Goal: Find specific page/section: Find specific page/section

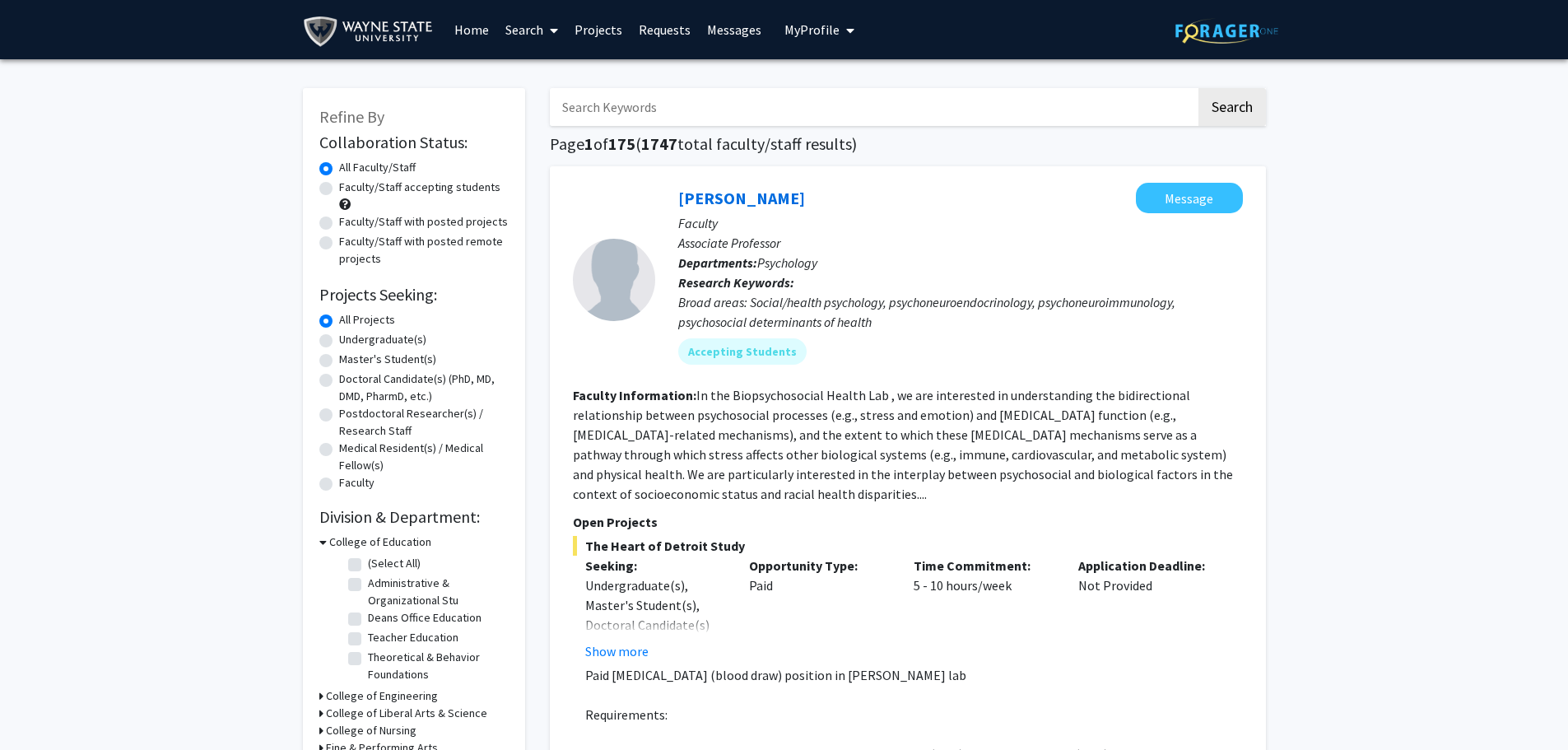
click at [779, 117] on input "Search Keywords" at bounding box center [872, 106] width 646 height 38
type input "[PERSON_NAME]"
click at [1232, 104] on button "Search" at bounding box center [1232, 106] width 67 height 38
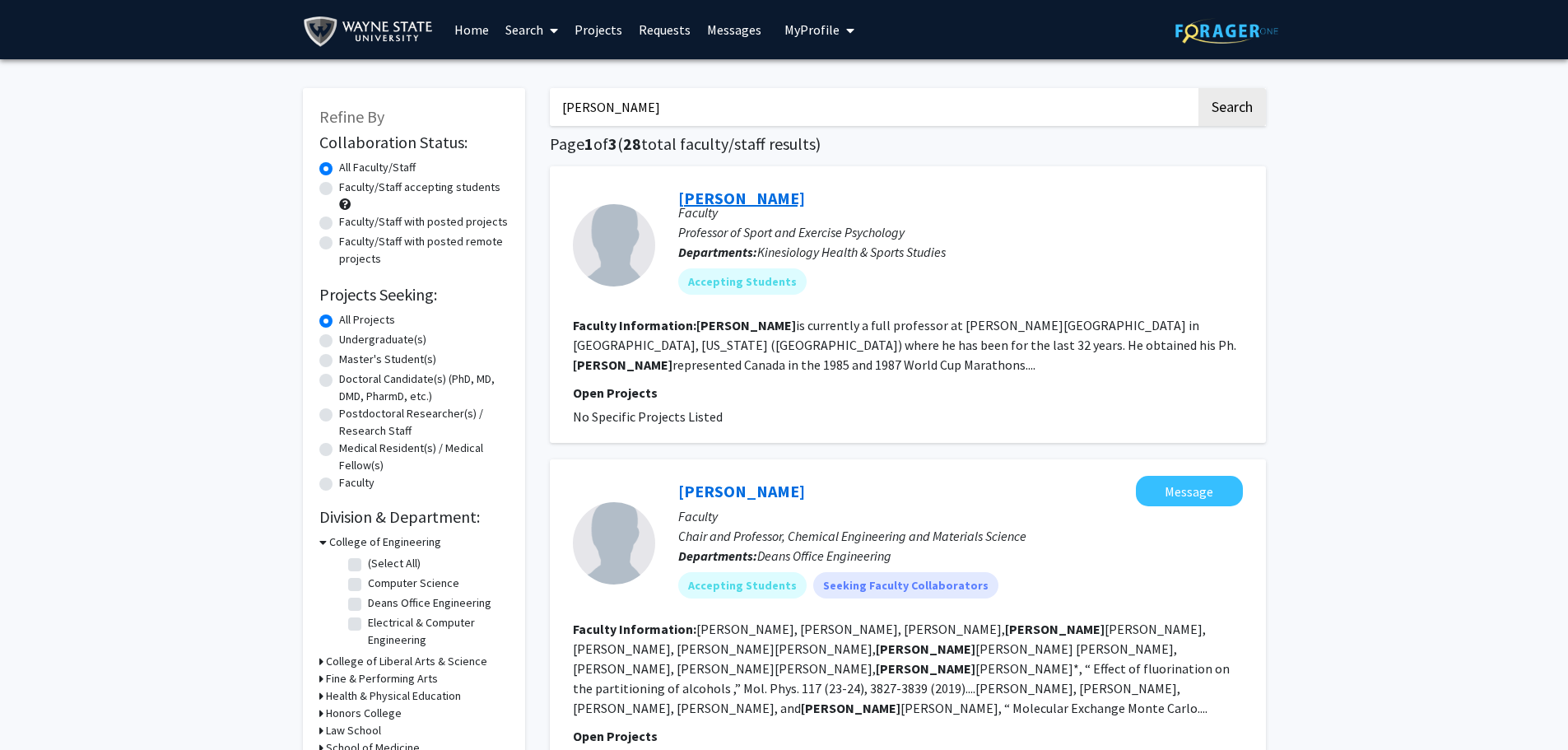
click at [754, 203] on link "[PERSON_NAME]" at bounding box center [742, 197] width 127 height 21
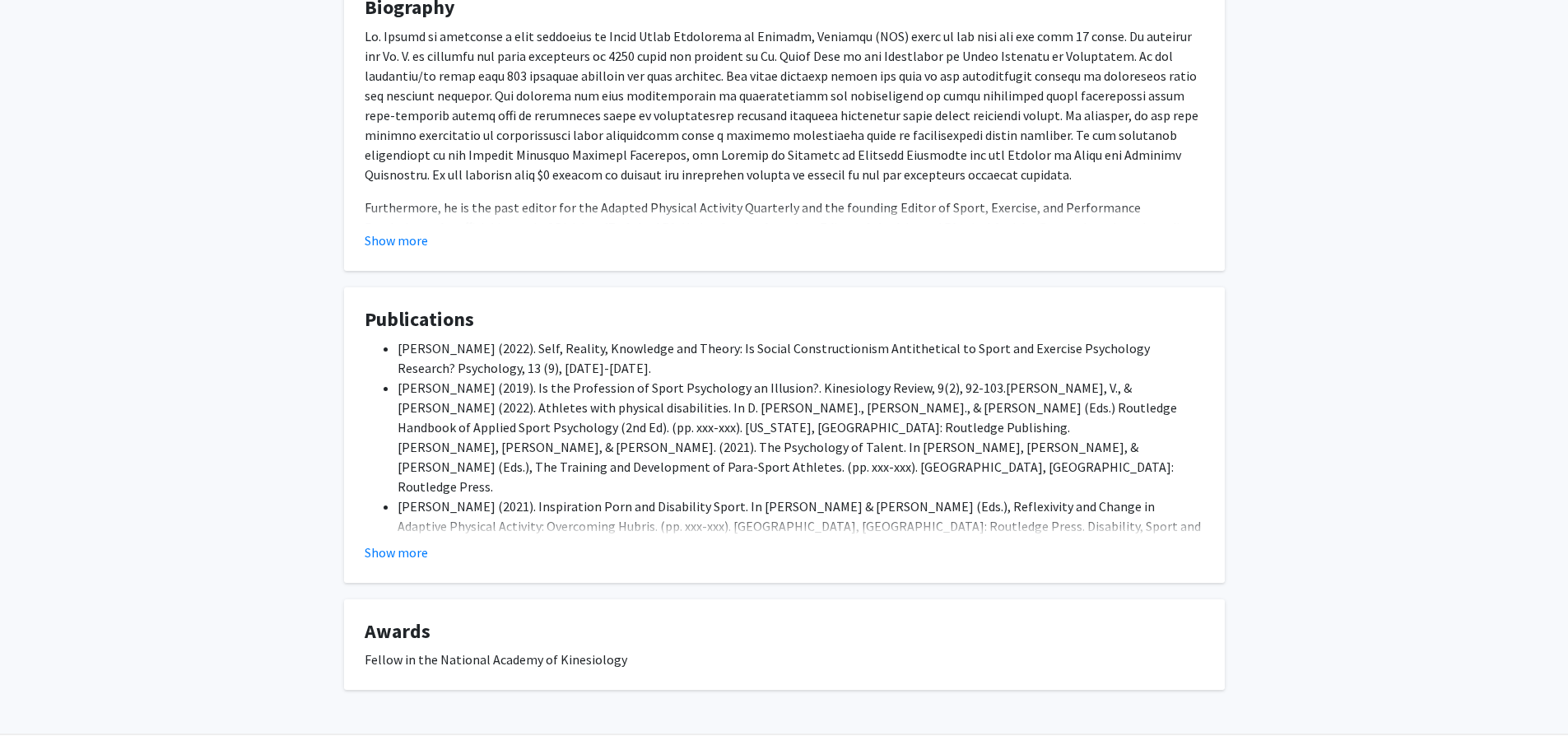
scroll to position [386, 0]
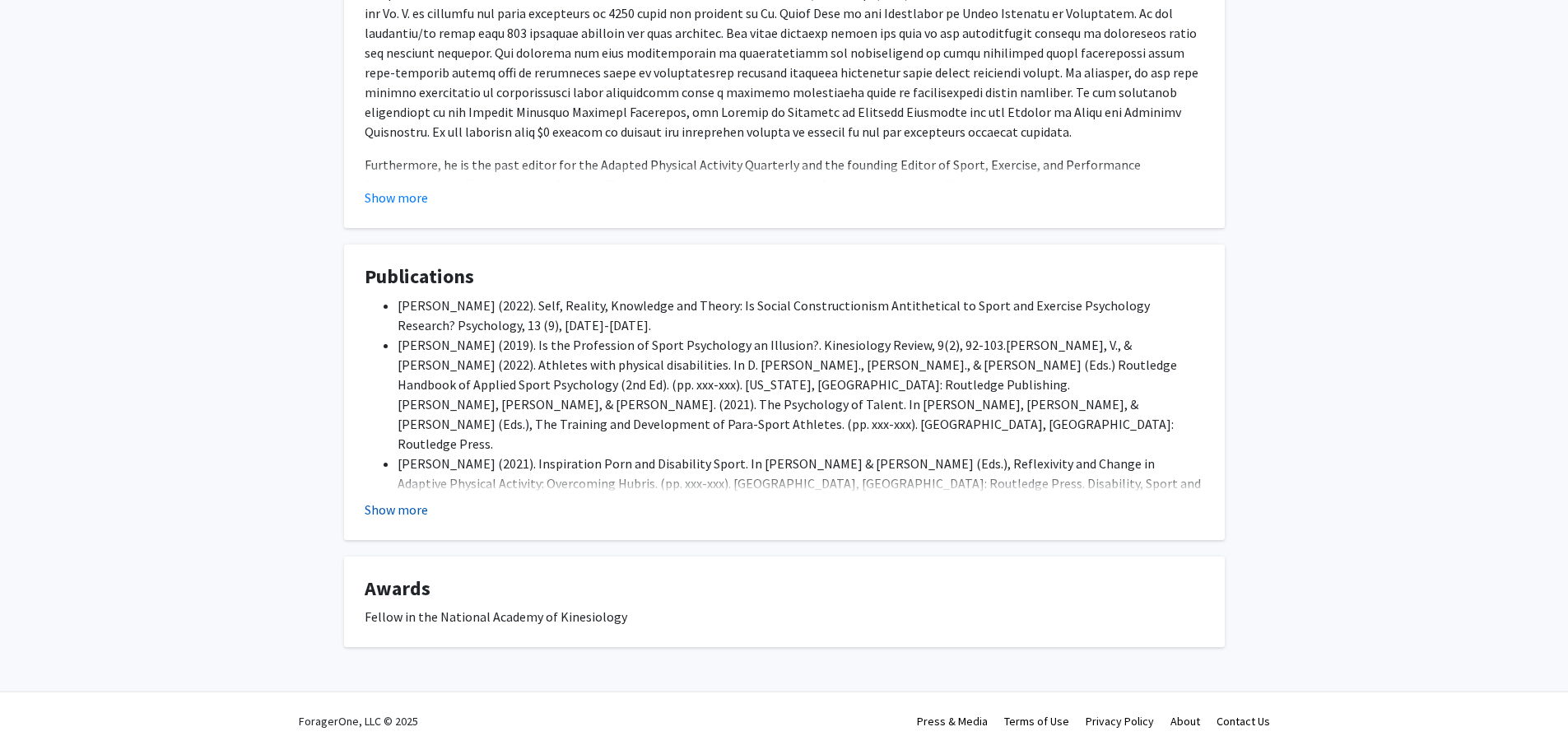
click at [405, 510] on button "Show more" at bounding box center [396, 509] width 64 height 20
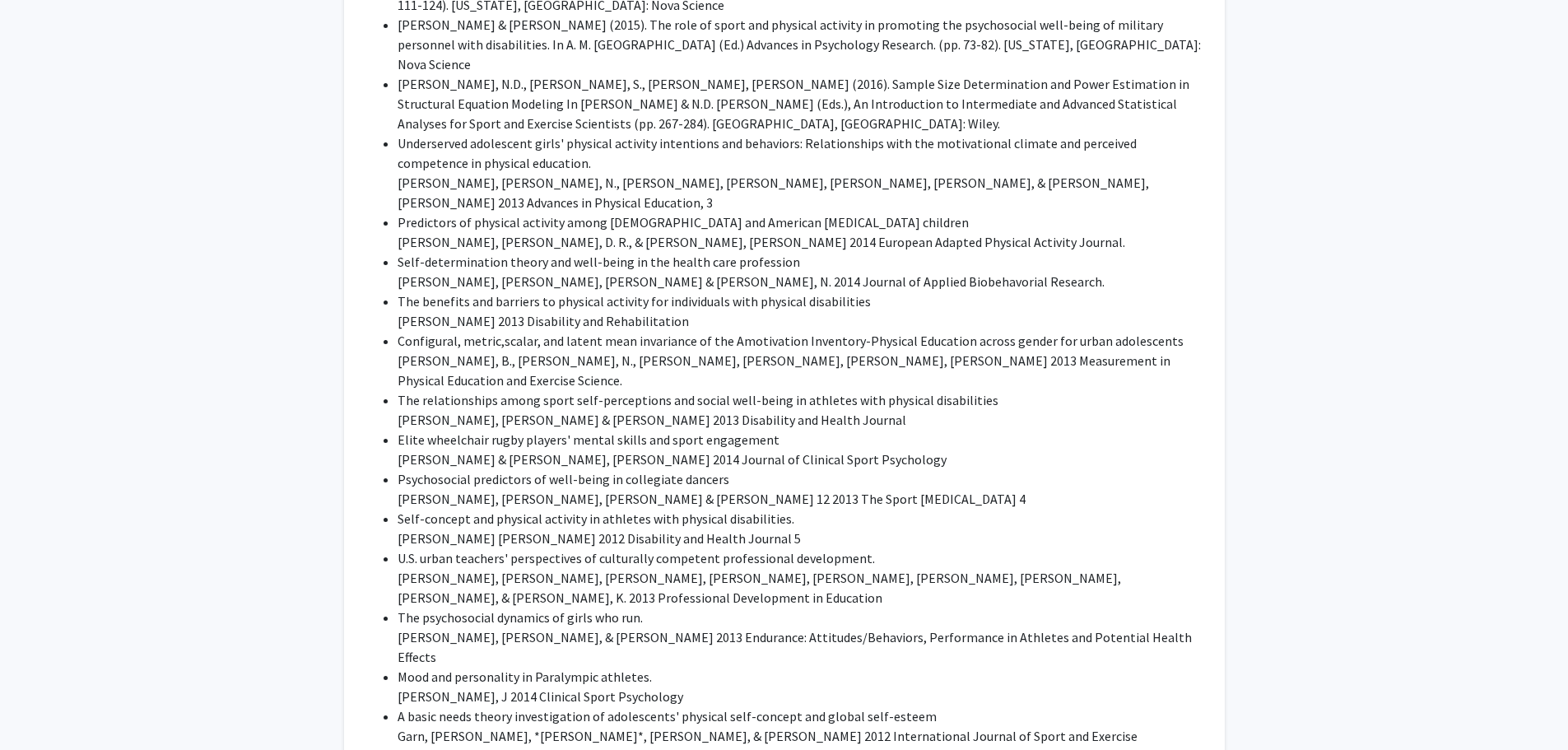
scroll to position [0, 0]
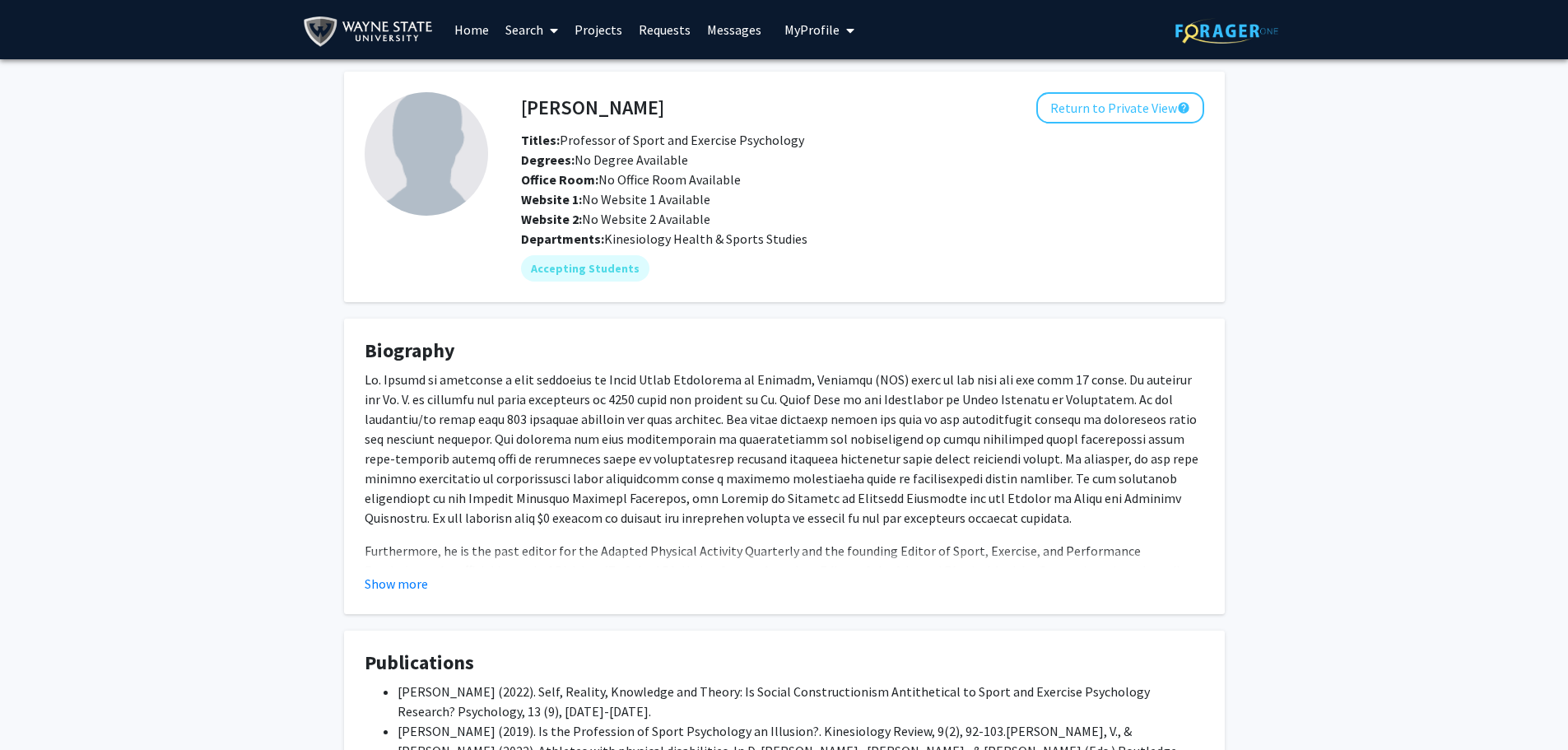
click at [823, 30] on span "My Profile" at bounding box center [812, 29] width 55 height 17
click at [860, 95] on span "View Profile" at bounding box center [887, 95] width 100 height 19
